Goal: Communication & Community: Answer question/provide support

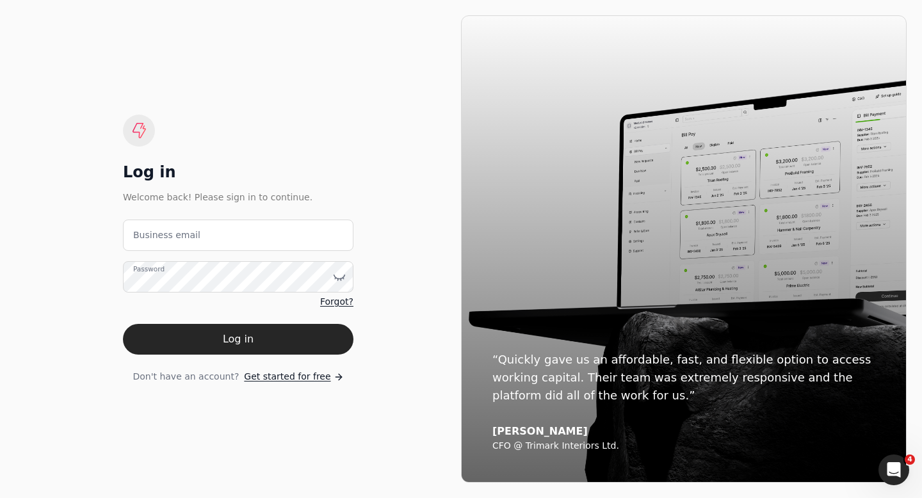
click at [151, 236] on label "Business email" at bounding box center [166, 235] width 67 height 13
click at [151, 236] on email "Business email" at bounding box center [238, 235] width 231 height 31
type email "[EMAIL_ADDRESS][DOMAIN_NAME]"
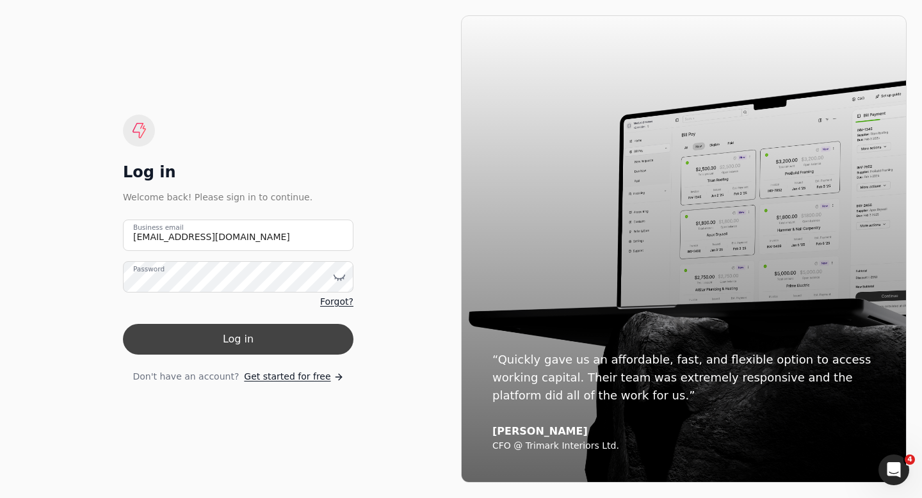
click at [216, 334] on button "Log in" at bounding box center [238, 339] width 231 height 31
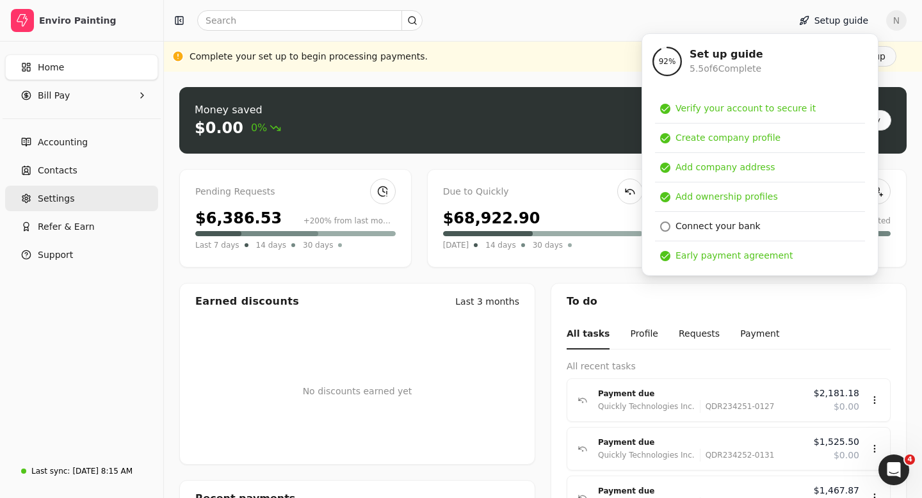
click at [67, 199] on span "Settings" at bounding box center [56, 198] width 37 height 13
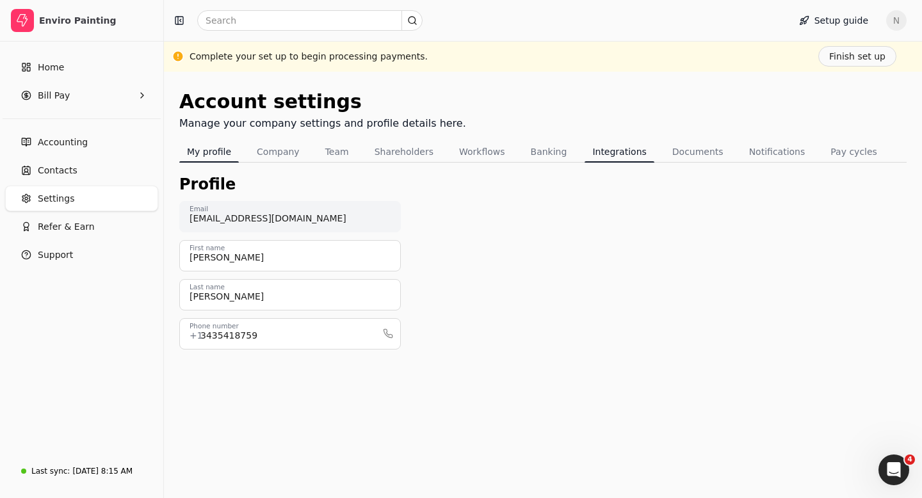
click at [604, 153] on button "Integrations" at bounding box center [619, 152] width 69 height 20
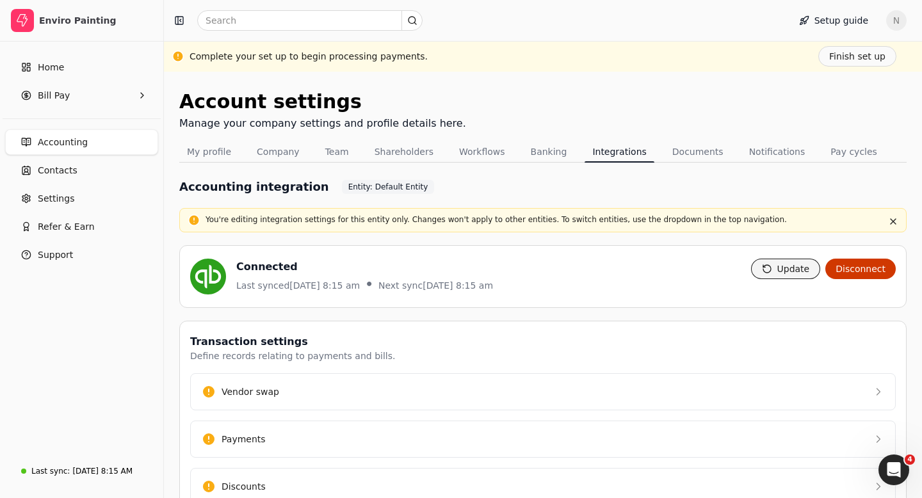
click at [793, 275] on button "Update" at bounding box center [786, 269] width 70 height 20
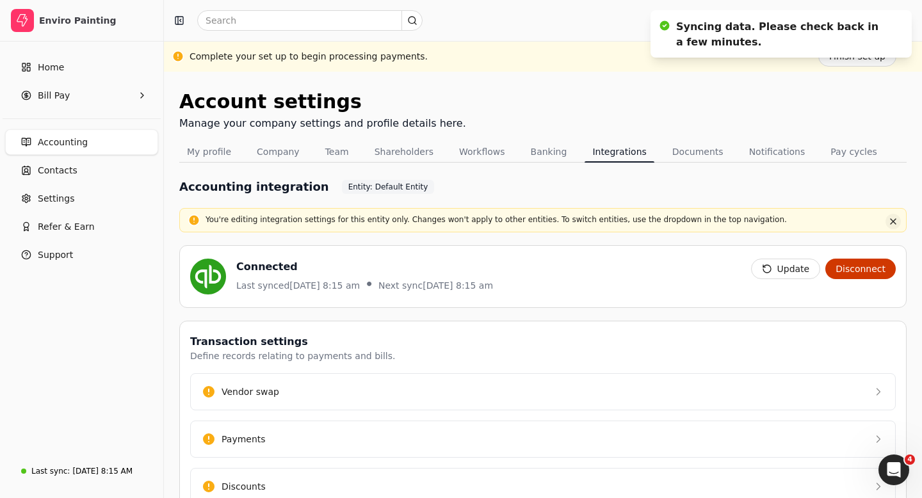
click at [894, 219] on button "button" at bounding box center [893, 221] width 15 height 15
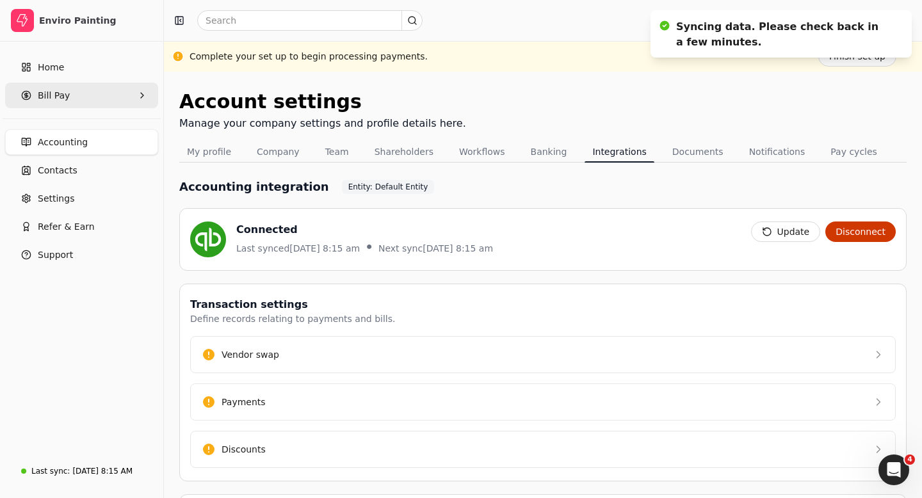
click at [52, 101] on span "Bill Pay" at bounding box center [54, 95] width 32 height 13
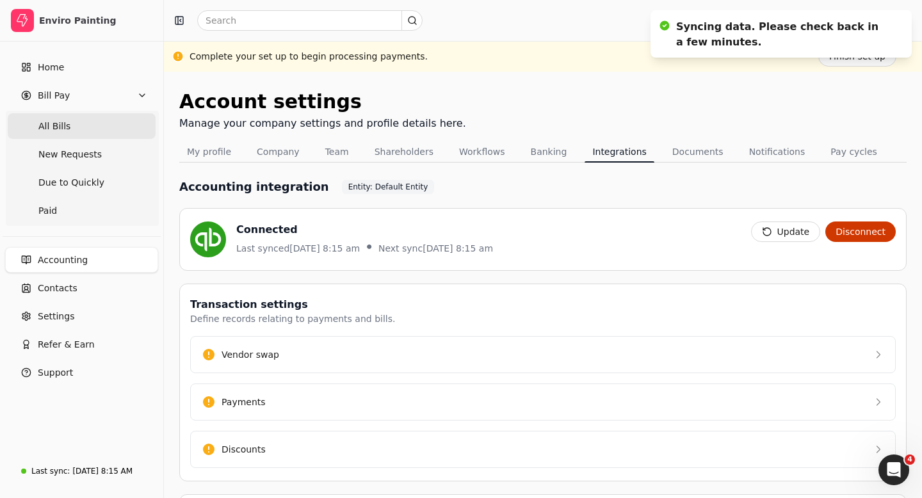
click at [66, 131] on span "All Bills" at bounding box center [54, 126] width 32 height 13
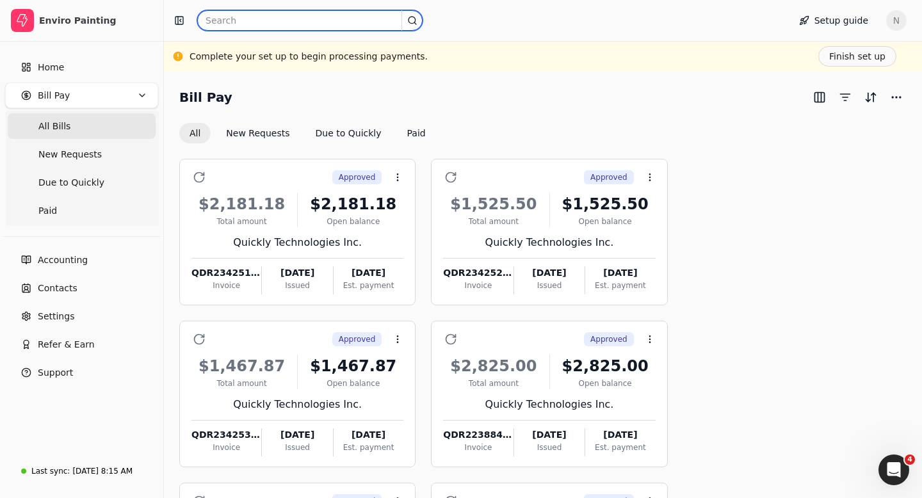
click at [231, 22] on input "text" at bounding box center [309, 20] width 225 height 20
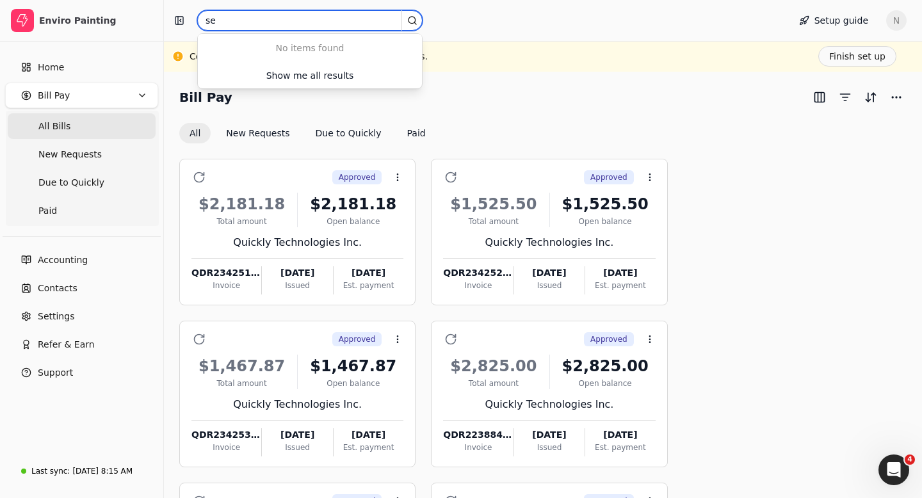
type input "s"
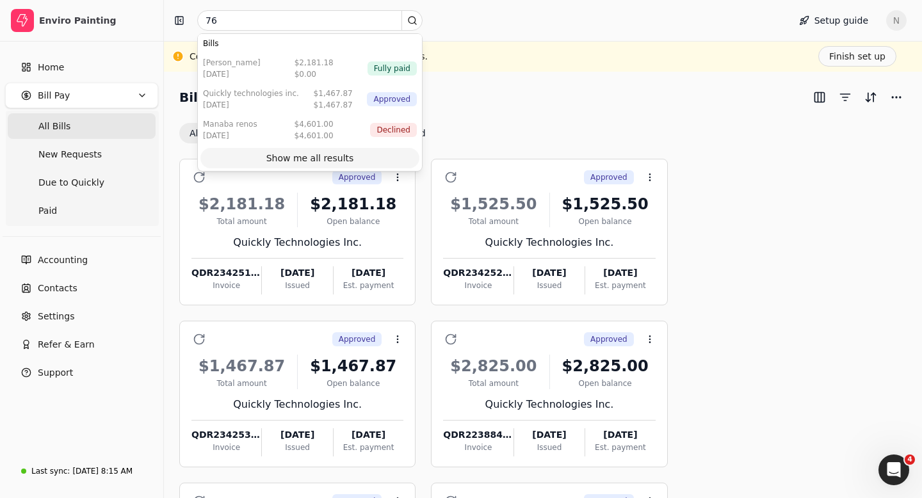
click at [297, 158] on div "Show me all results" at bounding box center [310, 158] width 88 height 13
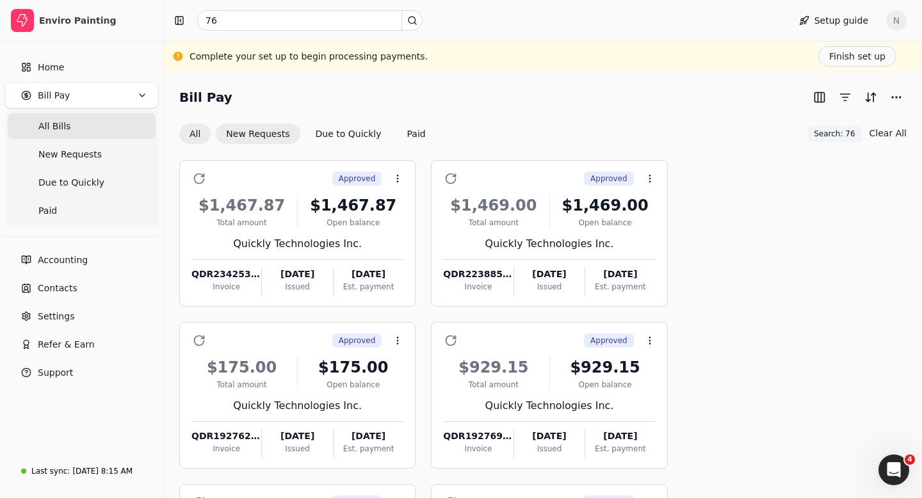
click at [258, 134] on button "New Requests" at bounding box center [258, 134] width 84 height 20
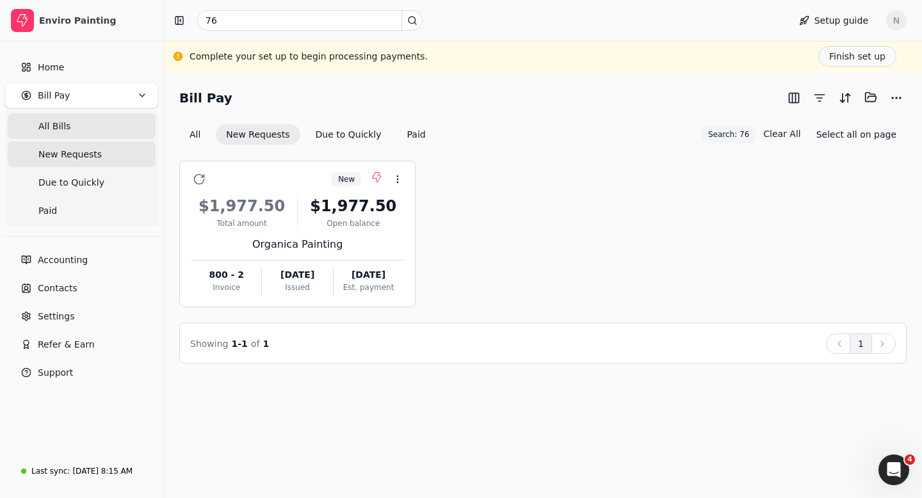
click at [85, 127] on Bills "All Bills" at bounding box center [82, 126] width 148 height 26
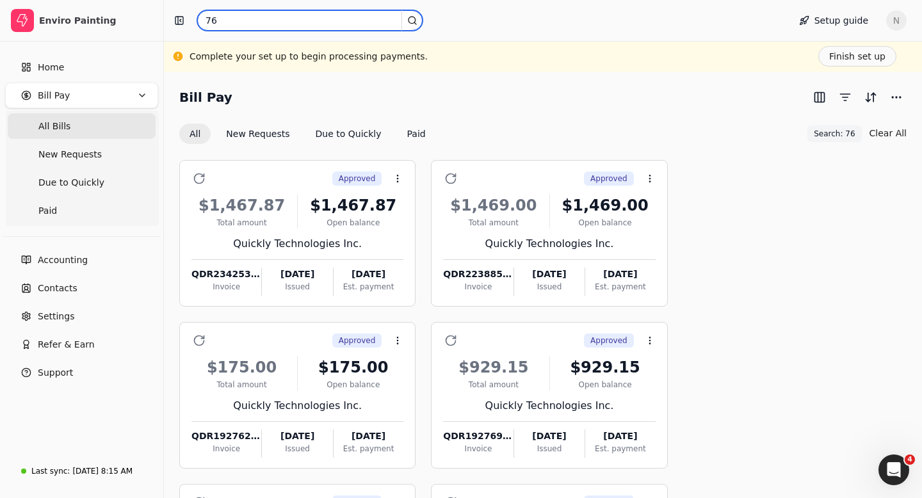
drag, startPoint x: 245, startPoint y: 22, endPoint x: 199, endPoint y: 20, distance: 46.1
click at [199, 19] on input "76" at bounding box center [309, 20] width 225 height 20
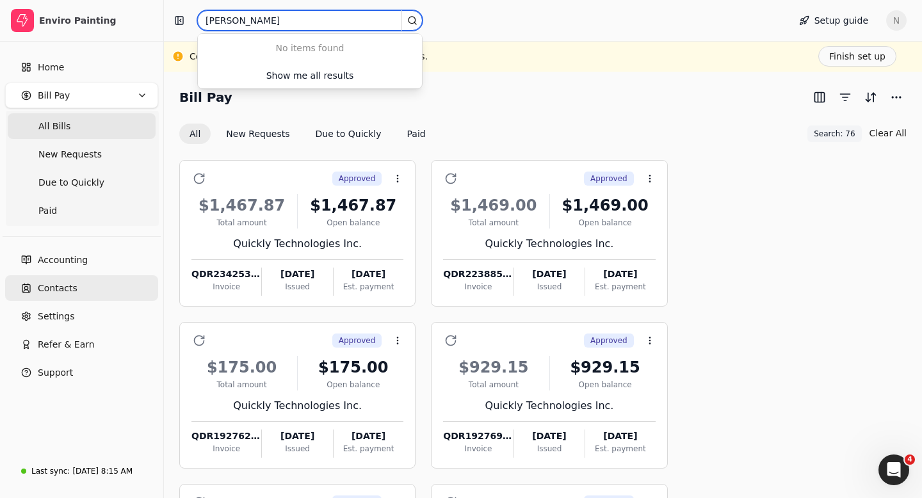
type input "sebastian"
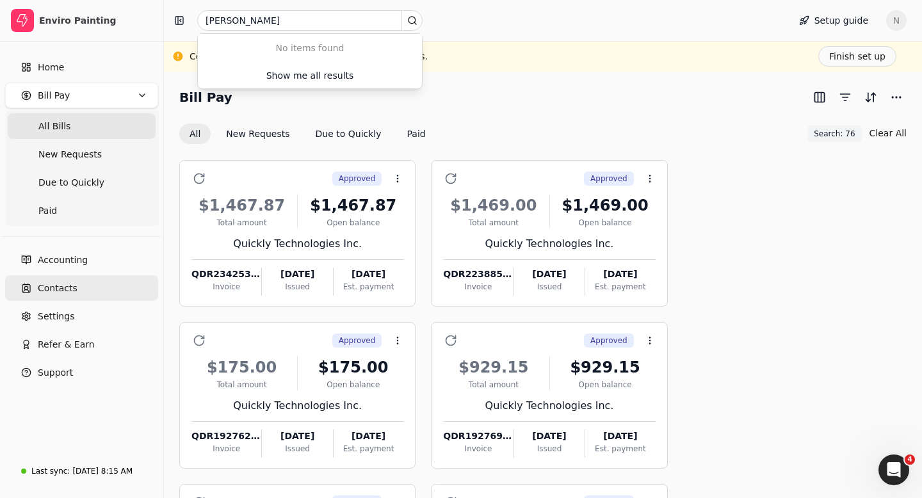
click at [58, 299] on link "Contacts" at bounding box center [81, 288] width 153 height 26
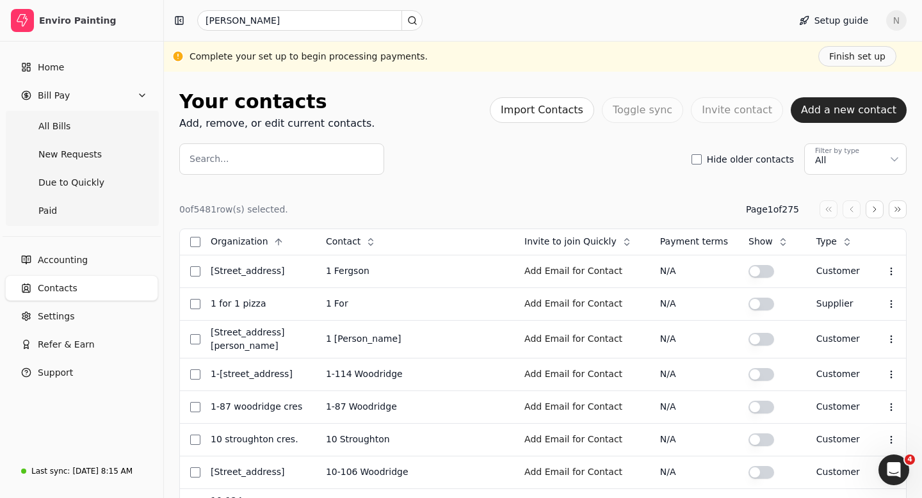
click at [224, 159] on label "Search..." at bounding box center [209, 158] width 39 height 13
click at [224, 159] on input "Search..." at bounding box center [281, 158] width 205 height 31
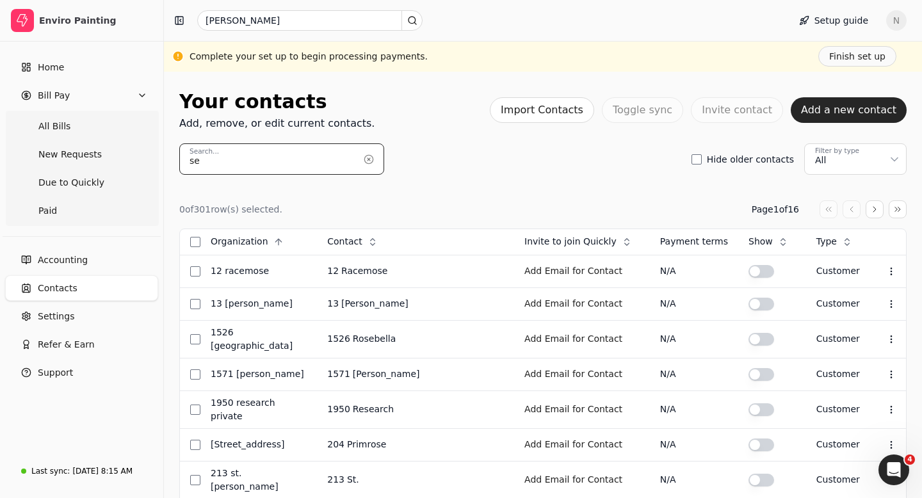
type input "sebastian"
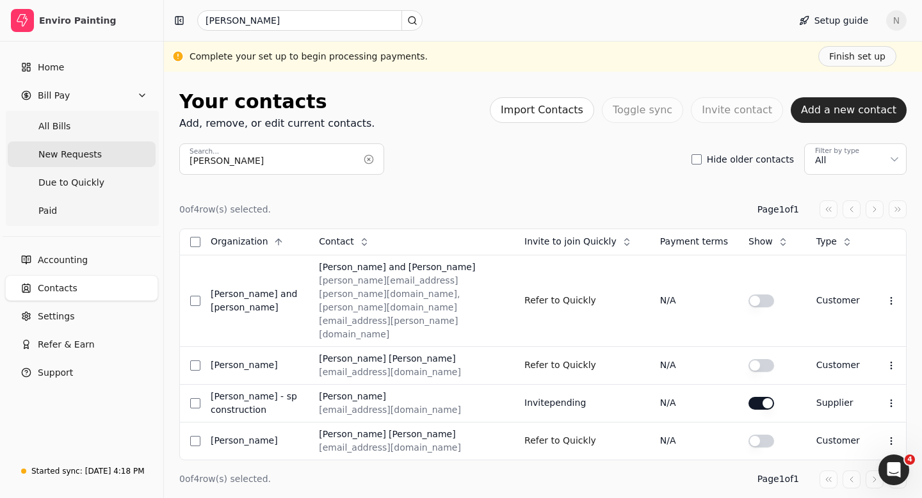
click at [61, 159] on span "New Requests" at bounding box center [69, 154] width 63 height 13
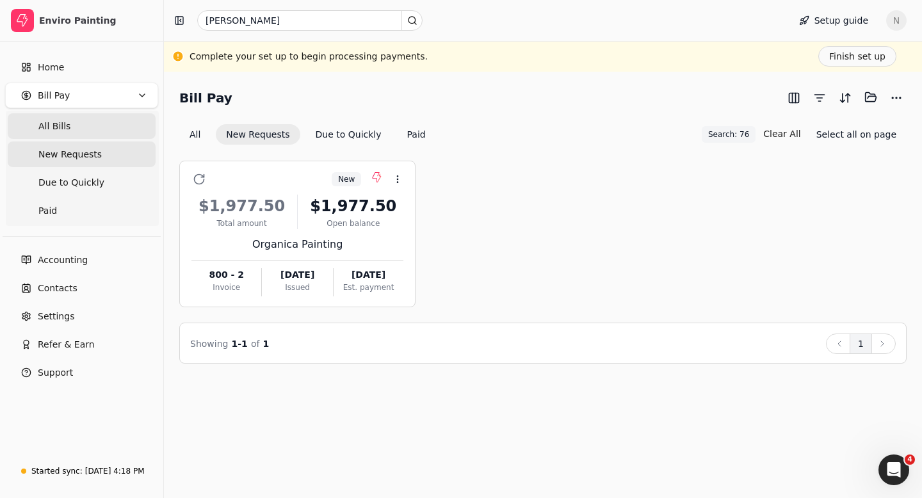
click at [36, 127] on Bills "All Bills" at bounding box center [82, 126] width 148 height 26
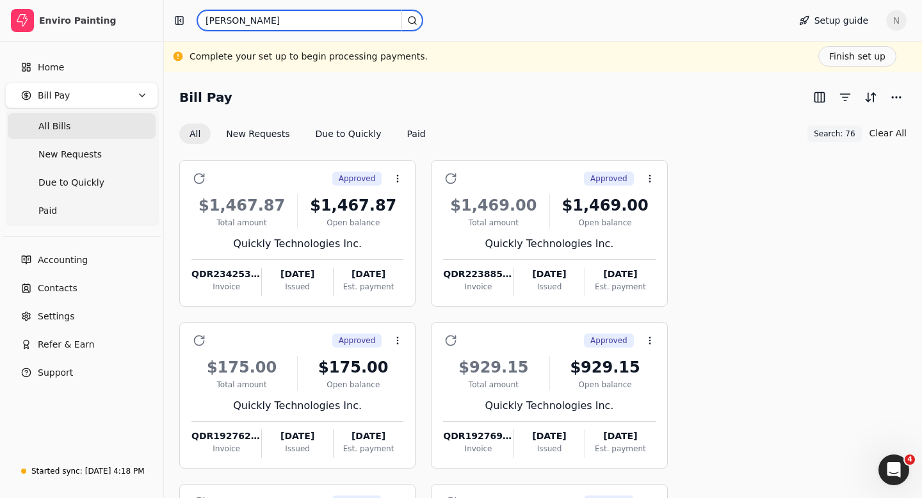
click at [266, 14] on input "sebastian" at bounding box center [309, 20] width 225 height 20
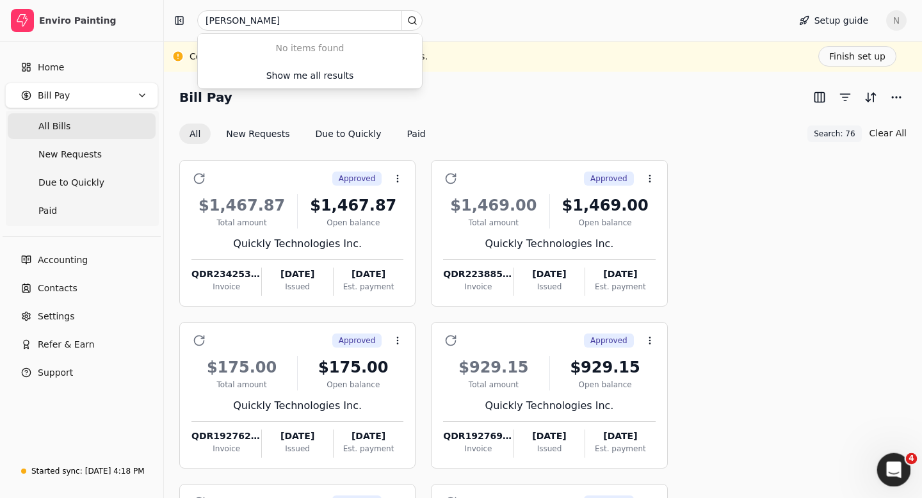
click at [895, 468] on icon "Open Intercom Messenger" at bounding box center [892, 468] width 21 height 21
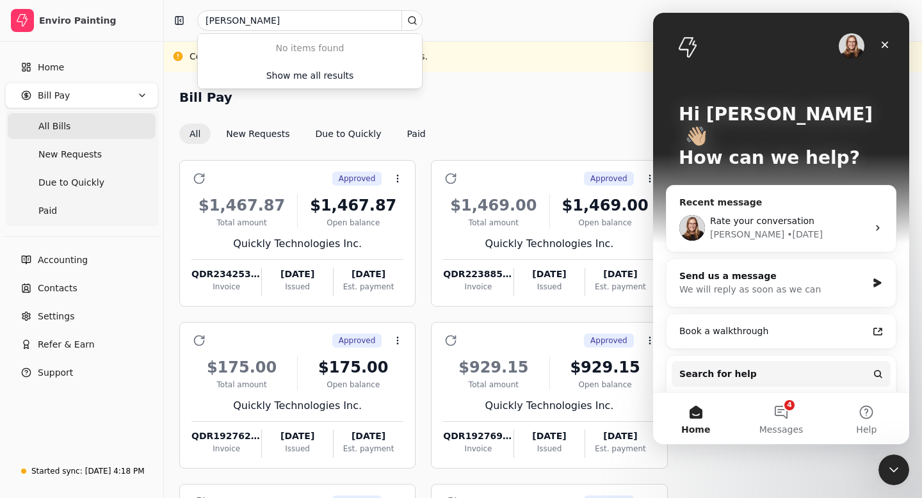
click at [761, 216] on span "Rate your conversation" at bounding box center [762, 221] width 104 height 10
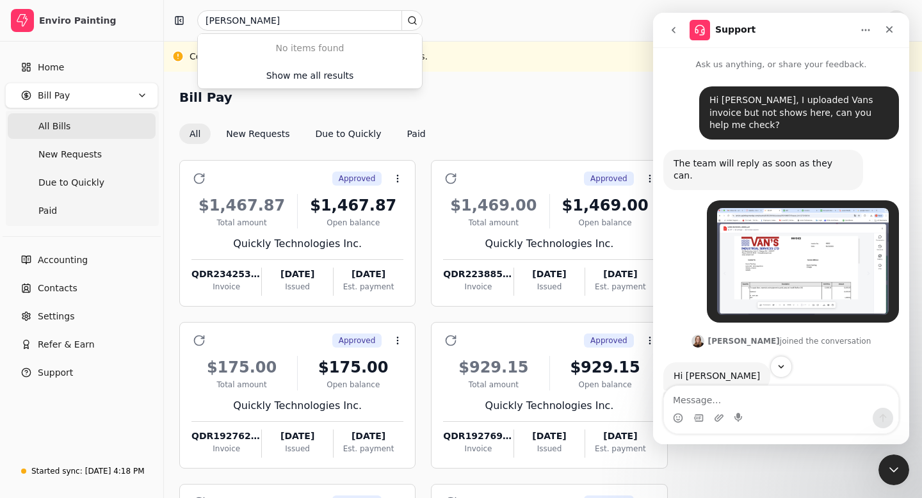
scroll to position [1101, 0]
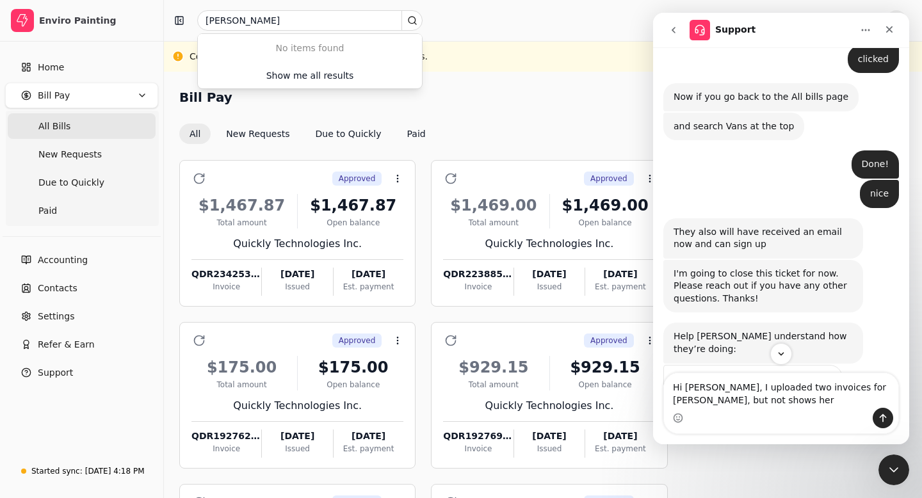
type textarea "Hi Evanne, I uploaded two invoices for Sebastian, but not shows here"
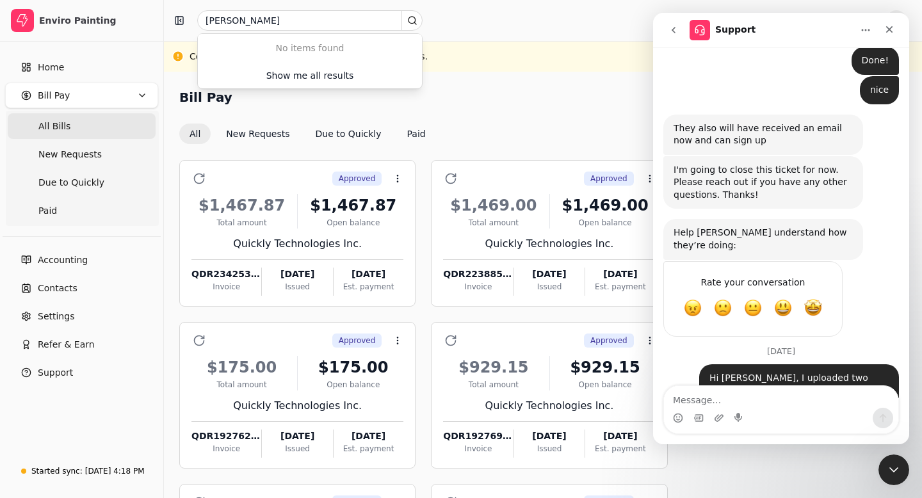
scroll to position [1229, 0]
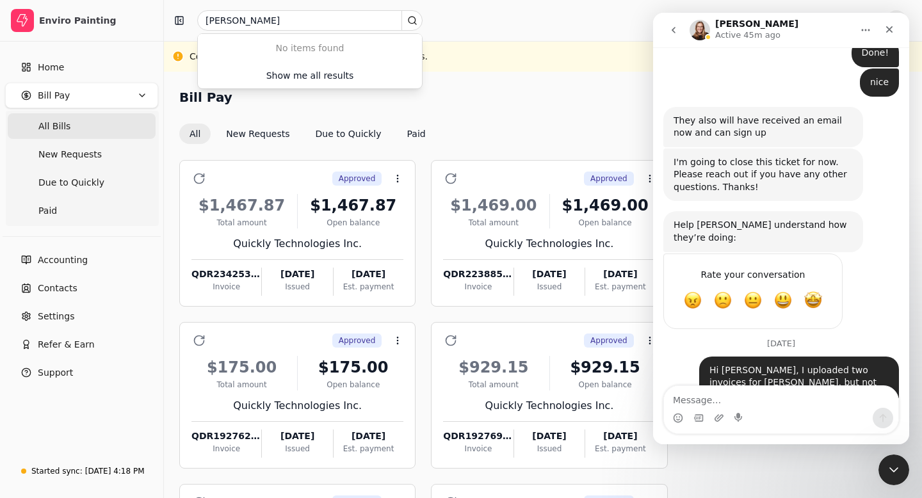
click at [712, 423] on div "Intercom messenger" at bounding box center [781, 418] width 234 height 20
click at [718, 420] on icon "Upload attachment" at bounding box center [719, 417] width 9 height 7
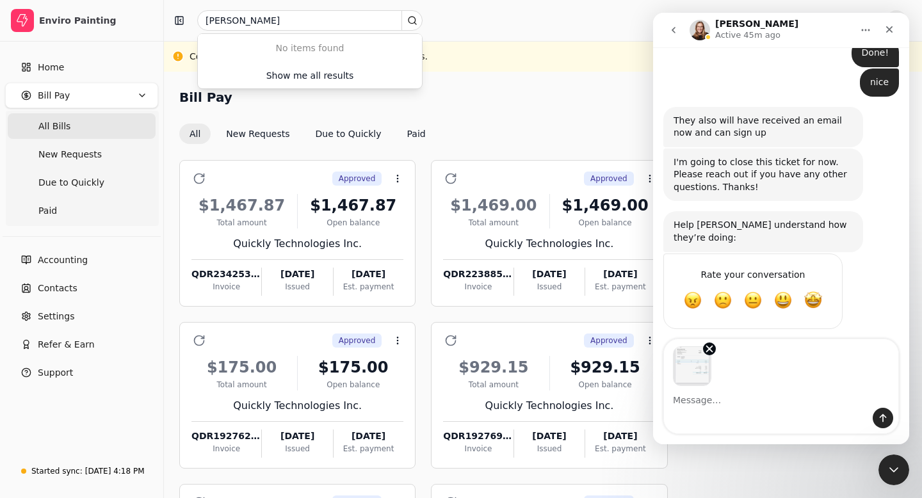
scroll to position [1276, 0]
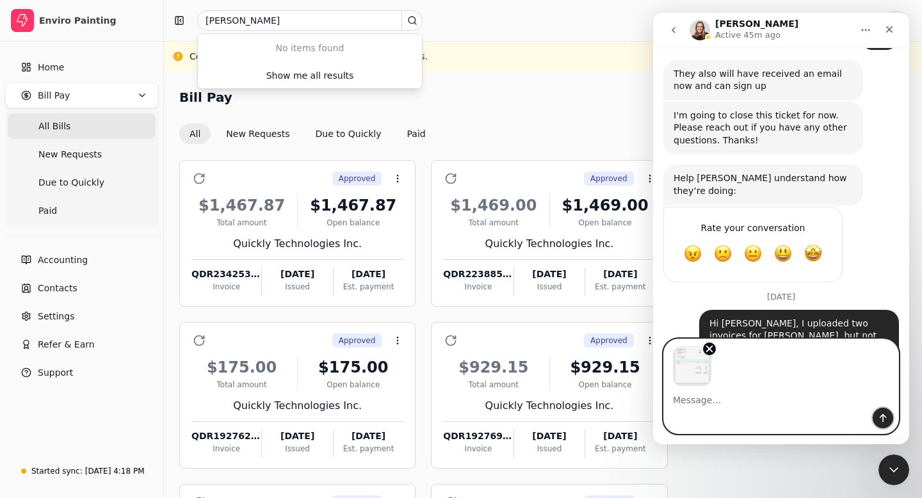
click at [882, 421] on icon "Send a message…" at bounding box center [883, 418] width 10 height 10
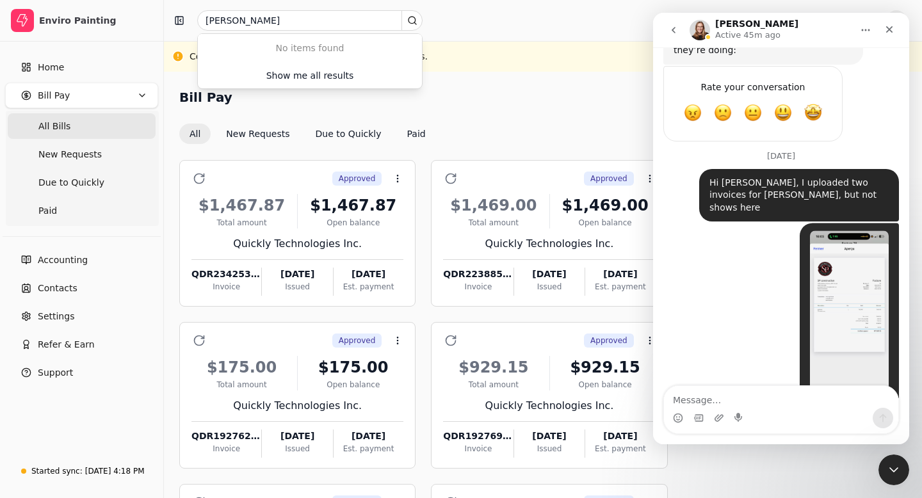
scroll to position [1418, 0]
click at [844, 285] on img "Nancy says…" at bounding box center [849, 316] width 79 height 172
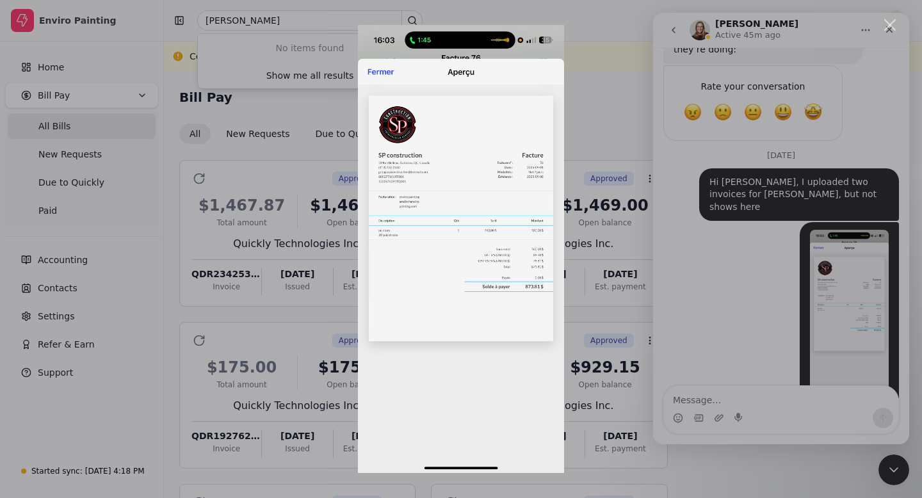
click at [724, 200] on div "Intercom messenger" at bounding box center [461, 249] width 922 height 498
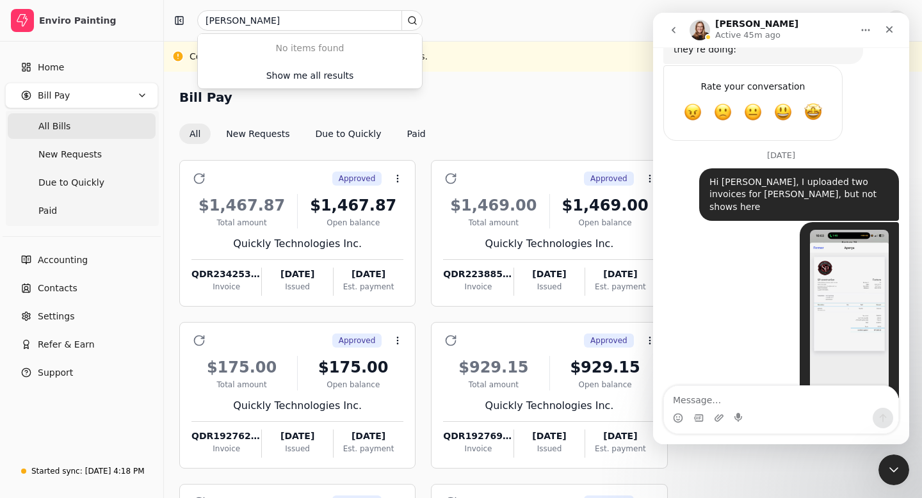
click at [847, 256] on img "Nancy says…" at bounding box center [849, 316] width 79 height 172
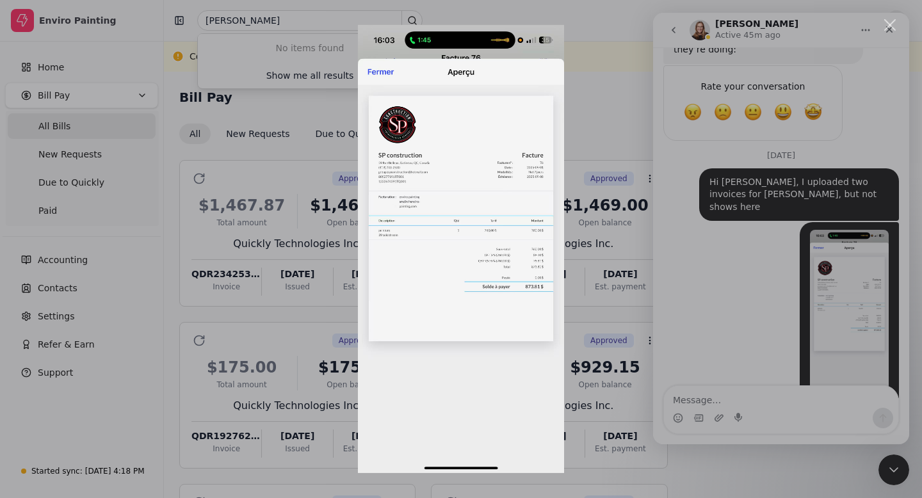
click at [894, 36] on div "Intercom messenger" at bounding box center [461, 249] width 922 height 498
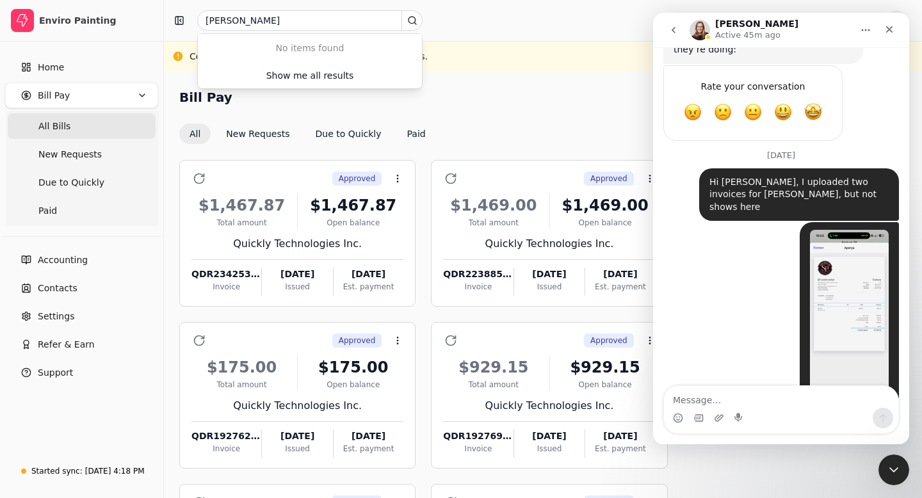
click at [894, 36] on div "Close" at bounding box center [889, 29] width 23 height 23
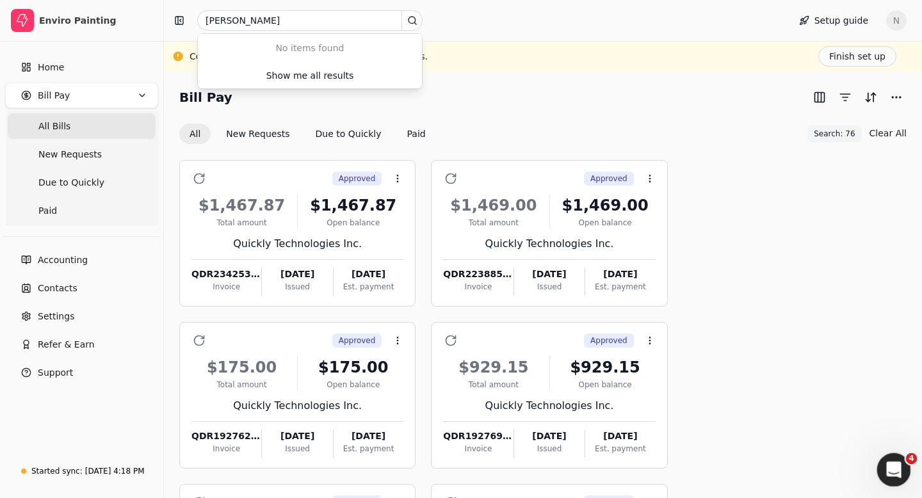
scroll to position [1418, 0]
click at [890, 476] on icon "Open Intercom Messenger" at bounding box center [892, 468] width 21 height 21
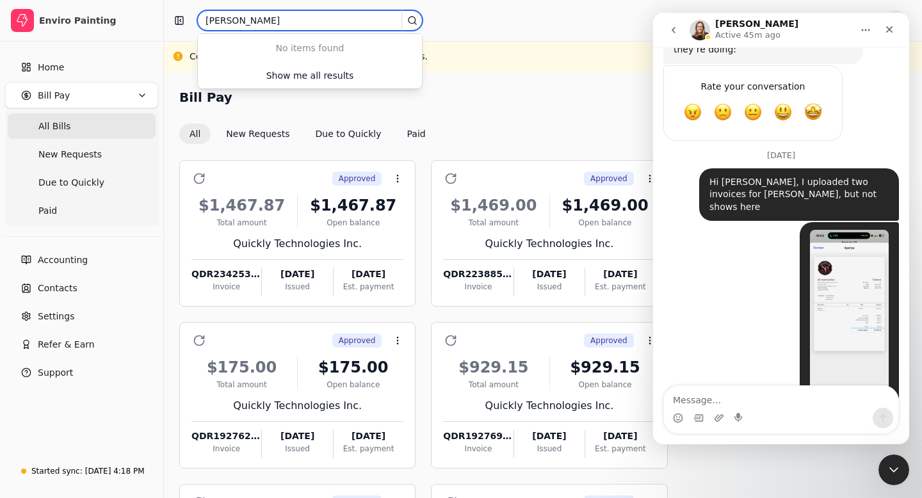
click at [262, 10] on input "sebastian" at bounding box center [309, 20] width 225 height 20
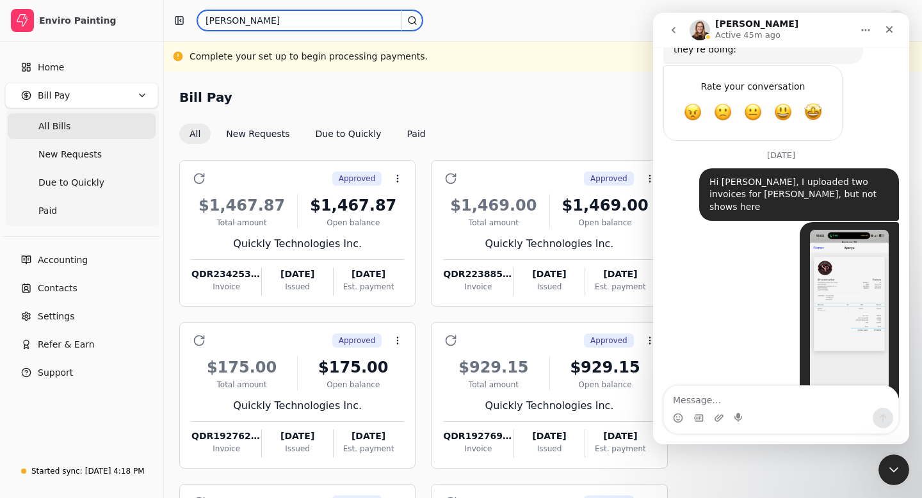
click at [256, 20] on input "sebastian" at bounding box center [309, 20] width 225 height 20
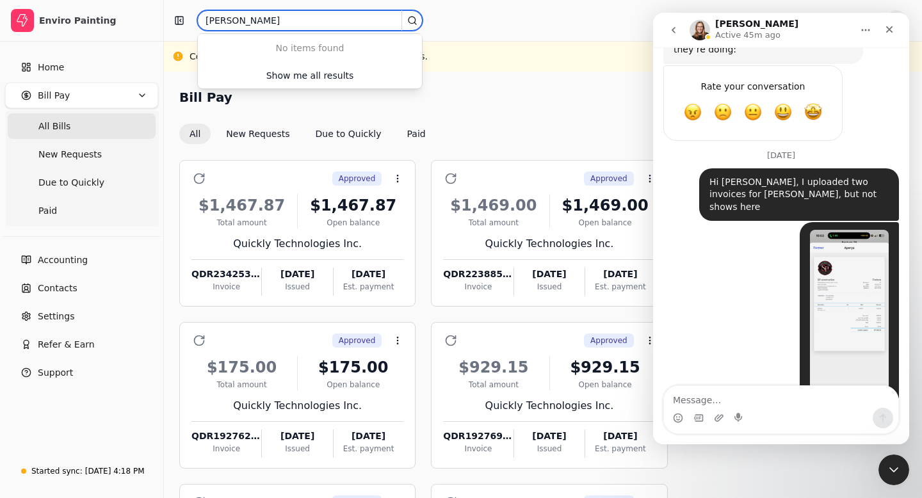
drag, startPoint x: 256, startPoint y: 20, endPoint x: 206, endPoint y: 17, distance: 50.1
click at [206, 17] on input "sebastian" at bounding box center [309, 20] width 225 height 20
type input "sebas"
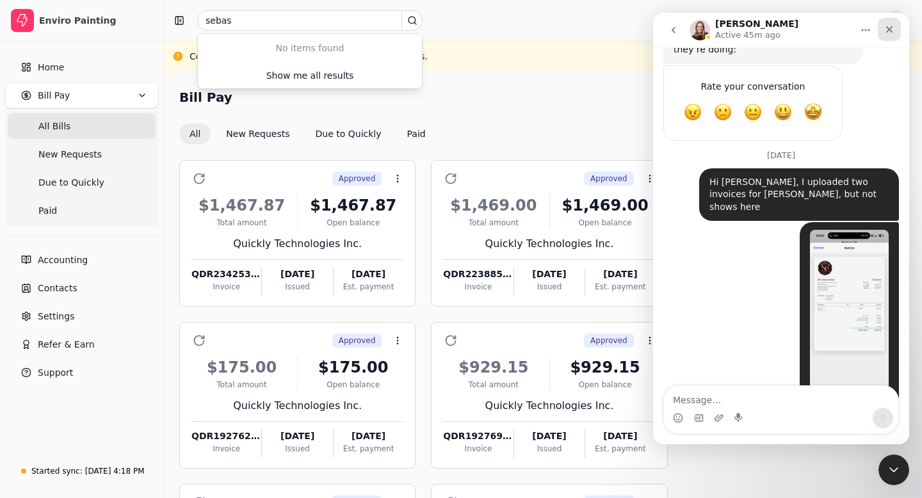
click at [890, 30] on icon "Close" at bounding box center [890, 29] width 7 height 7
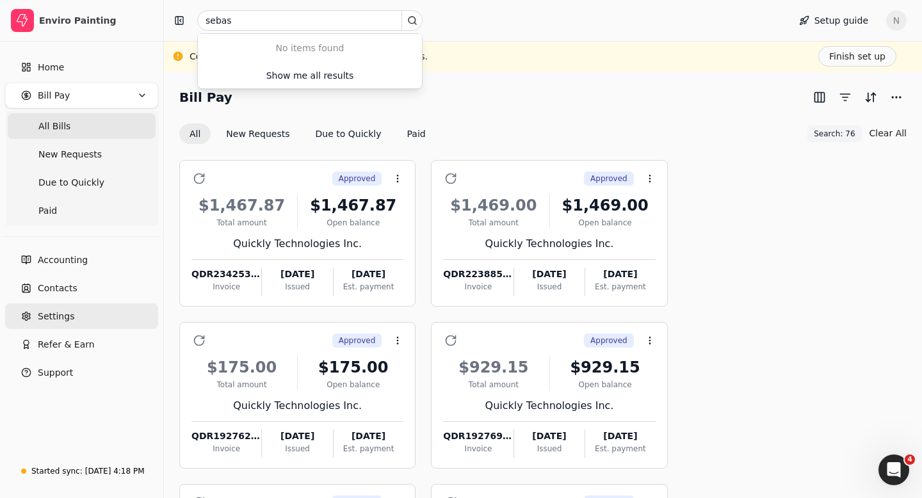
click at [52, 313] on span "Settings" at bounding box center [56, 316] width 37 height 13
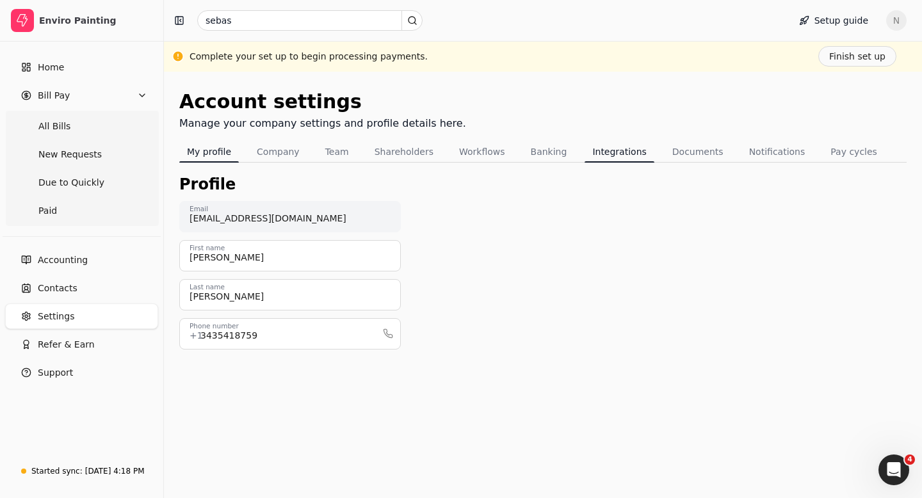
click at [592, 150] on button "Integrations" at bounding box center [619, 152] width 69 height 20
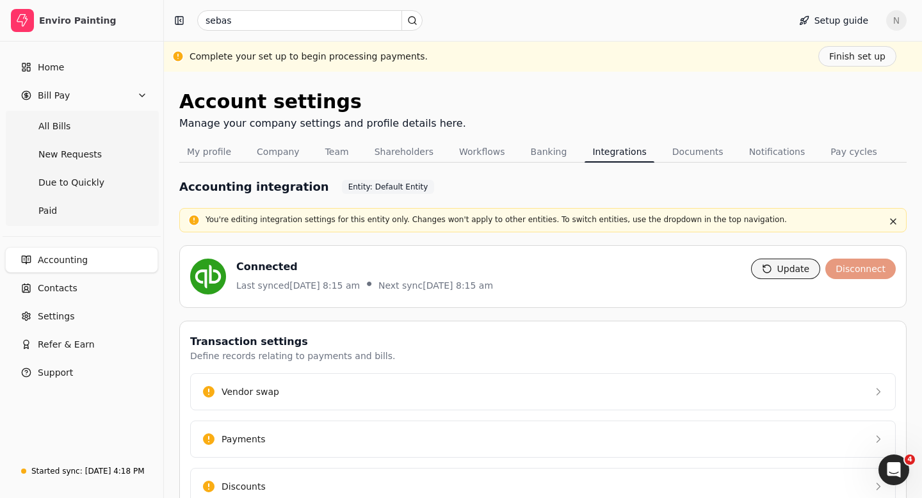
click at [787, 266] on button "Update" at bounding box center [786, 269] width 70 height 20
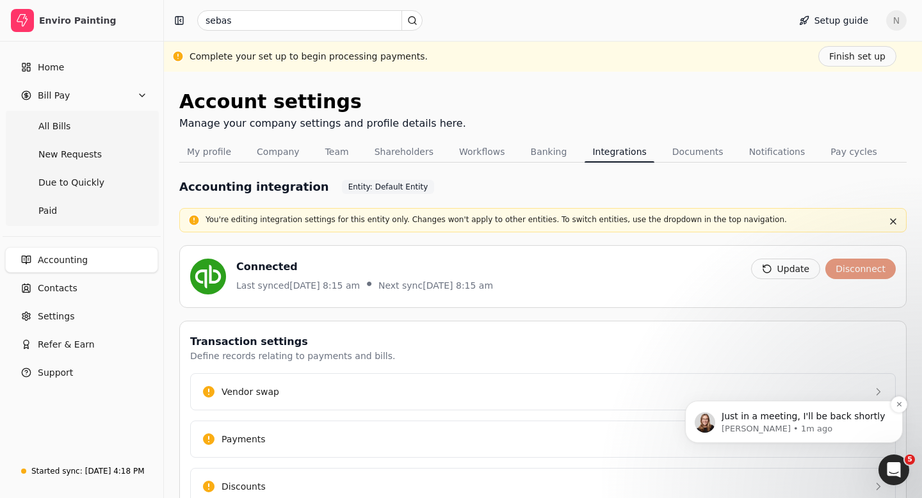
click at [758, 425] on p "Evanne • 1m ago" at bounding box center [804, 429] width 165 height 12
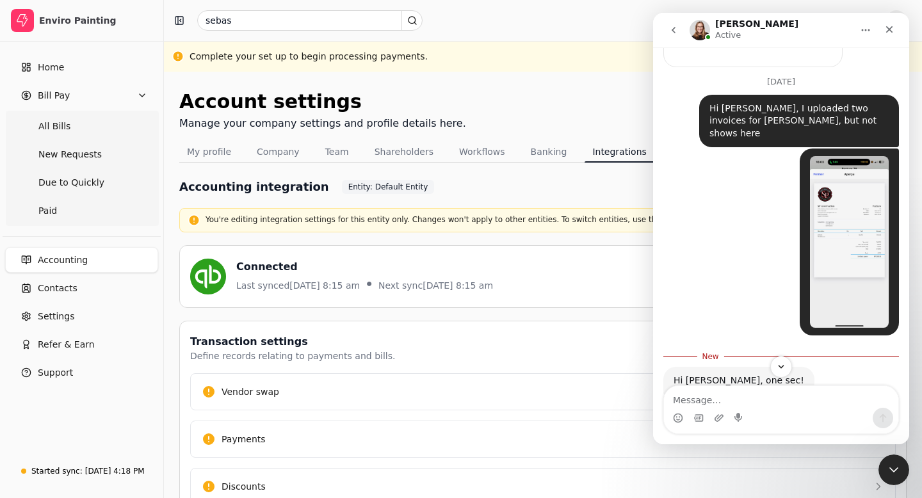
scroll to position [1519, 0]
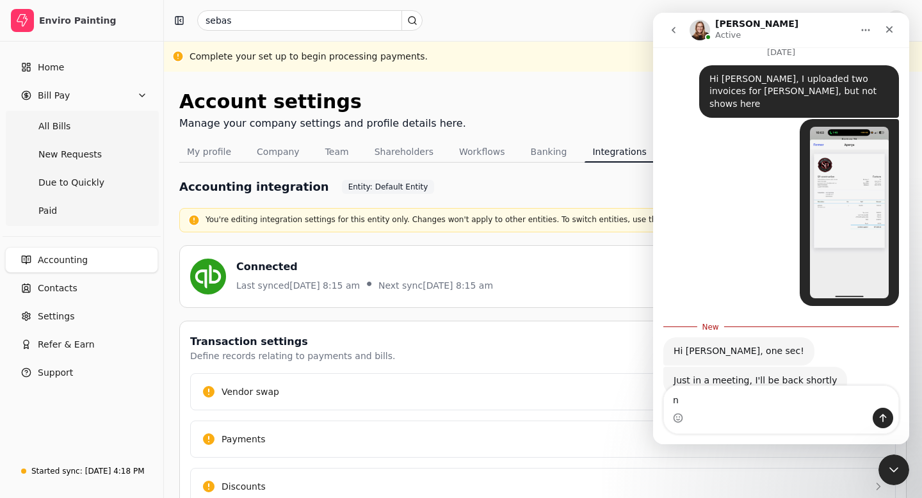
type textarea "np"
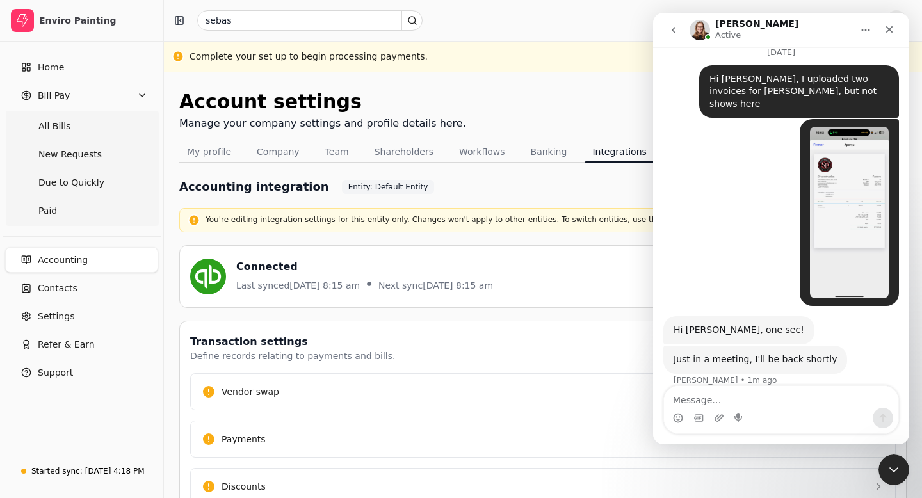
scroll to position [1535, 0]
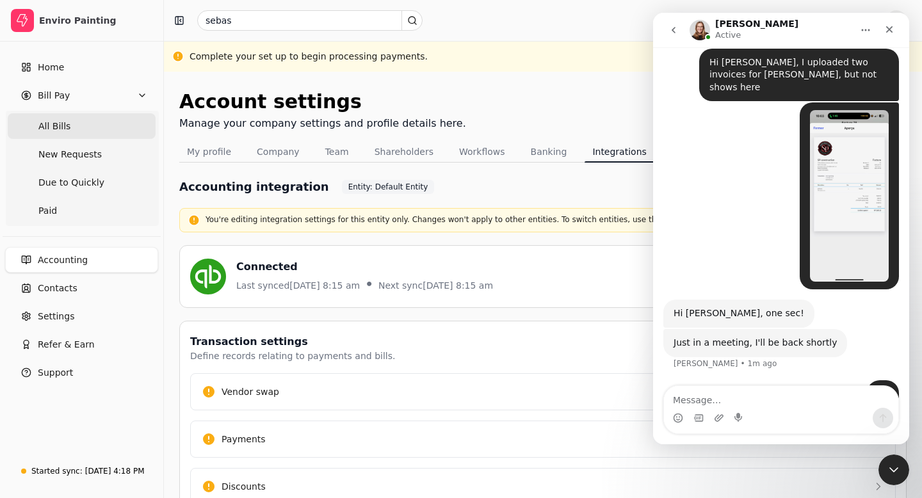
click at [74, 124] on Bills "All Bills" at bounding box center [82, 126] width 148 height 26
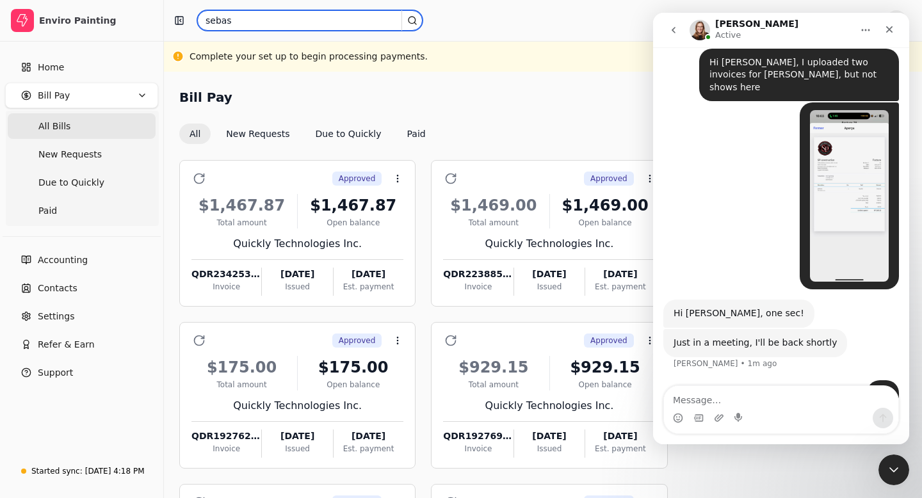
click at [245, 22] on input "sebas" at bounding box center [309, 20] width 225 height 20
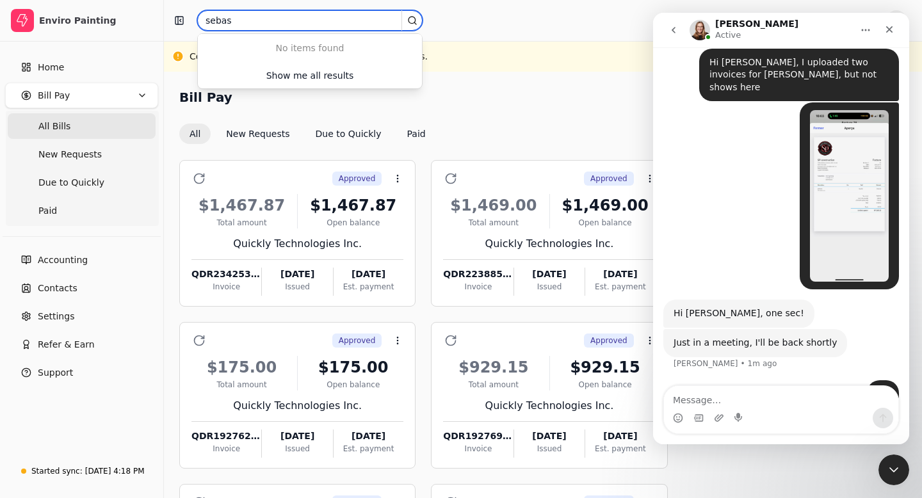
drag, startPoint x: 245, startPoint y: 22, endPoint x: 199, endPoint y: 20, distance: 46.2
click at [199, 20] on input "sebas" at bounding box center [309, 20] width 225 height 20
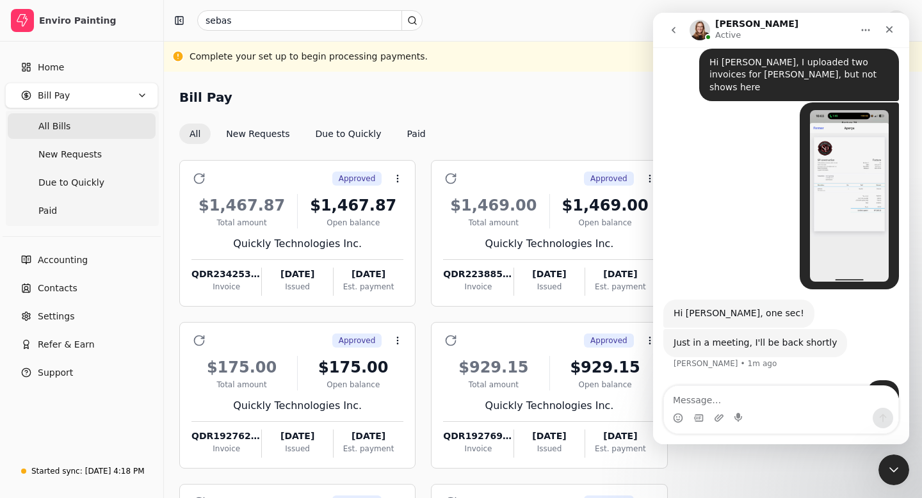
type input "sebastian"
